Goal: Task Accomplishment & Management: Manage account settings

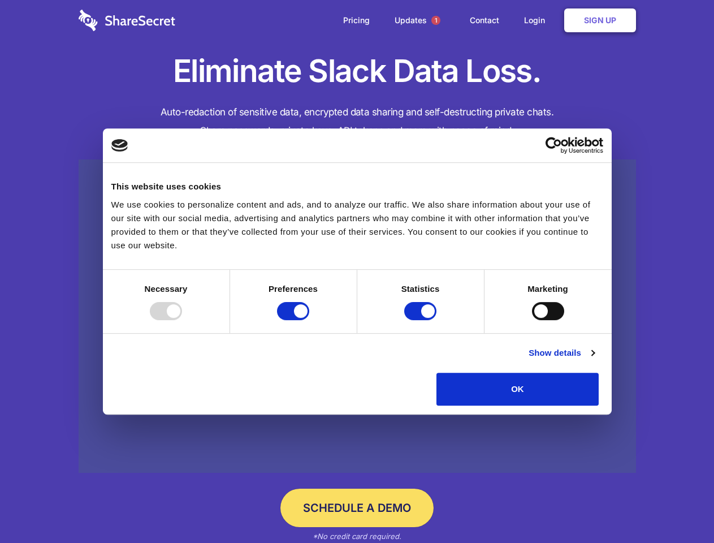
click at [182, 320] on div at bounding box center [166, 311] width 32 height 18
click at [309, 320] on input "Preferences" at bounding box center [293, 311] width 32 height 18
checkbox input "false"
click at [422, 320] on input "Statistics" at bounding box center [420, 311] width 32 height 18
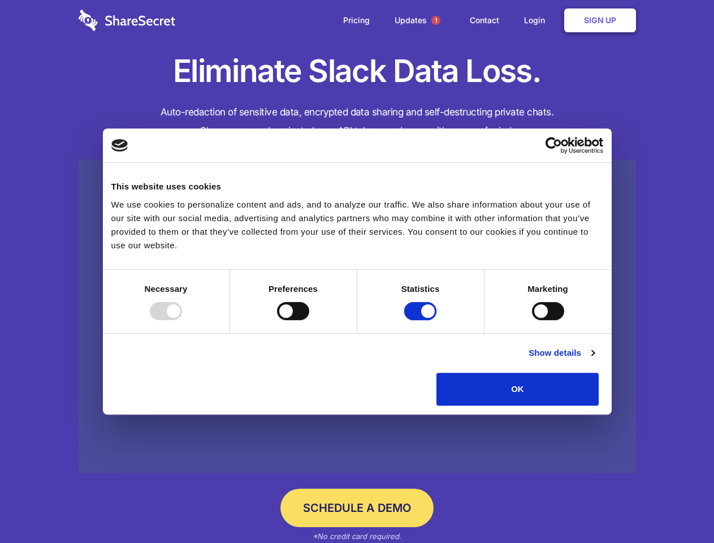
checkbox input "false"
click at [532, 320] on input "Marketing" at bounding box center [548, 311] width 32 height 18
checkbox input "true"
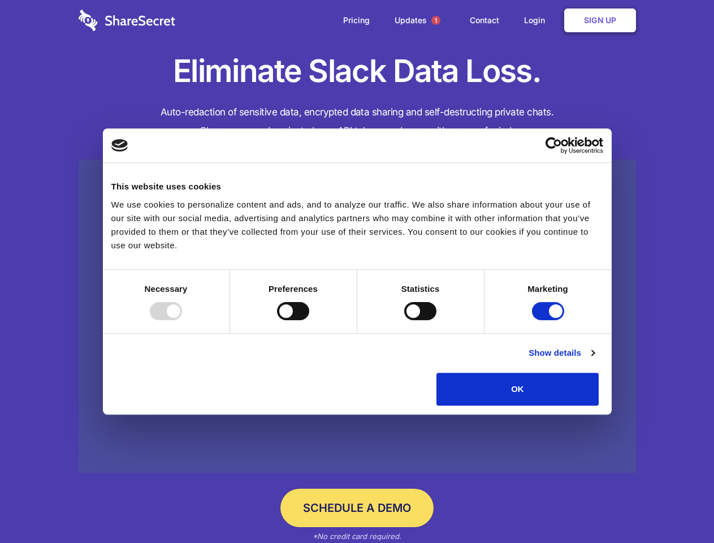
click at [594, 359] on link "Show details" at bounding box center [561, 353] width 66 height 14
